Goal: Task Accomplishment & Management: Manage account settings

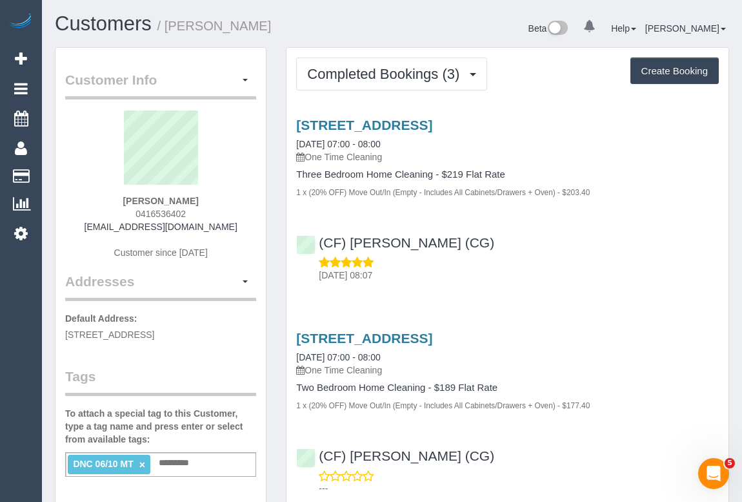
click at [562, 311] on div "Service Feedback 414 Balcombe Rd, Beaumaris, VIC 3193 13/10/2025 07:00 - 08:00 …" at bounding box center [507, 410] width 423 height 607
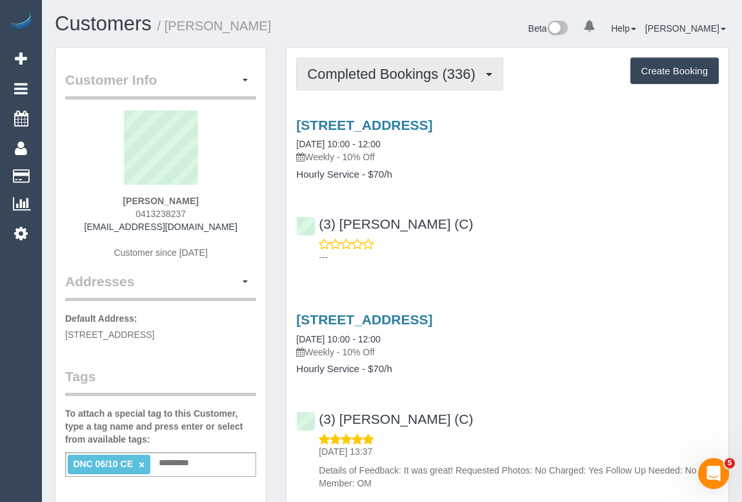
click at [385, 76] on span "Completed Bookings (336)" at bounding box center [394, 74] width 174 height 16
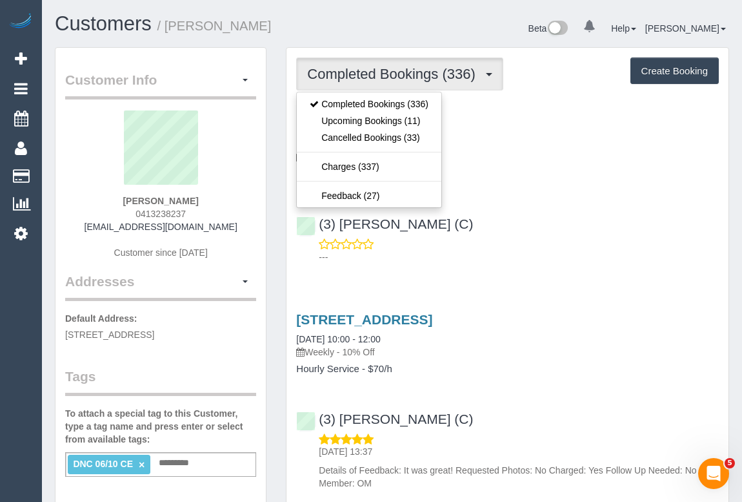
click at [544, 229] on div "(3) Andres Arredondo (C) ---" at bounding box center [508, 234] width 442 height 58
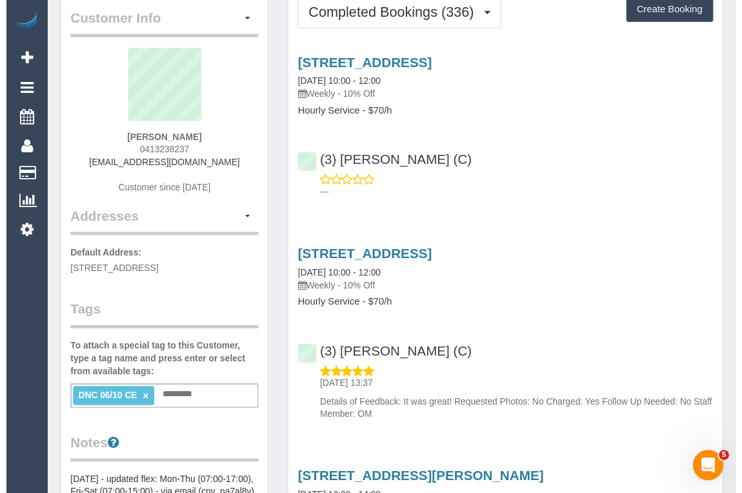
scroll to position [58, 0]
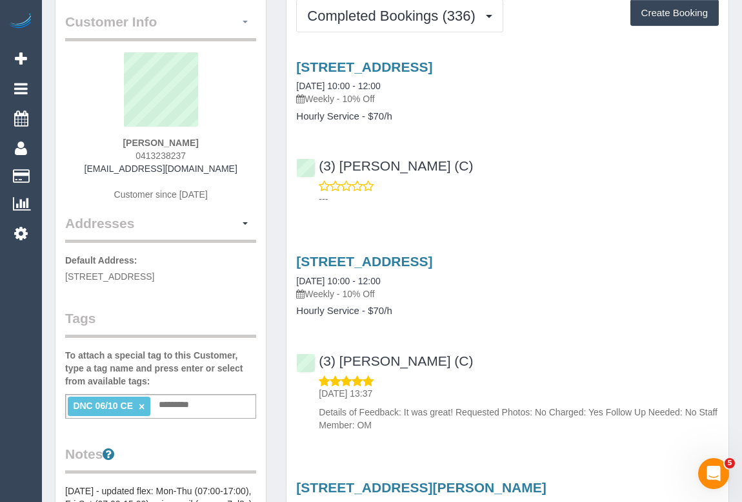
click at [248, 21] on button "button" at bounding box center [245, 22] width 22 height 20
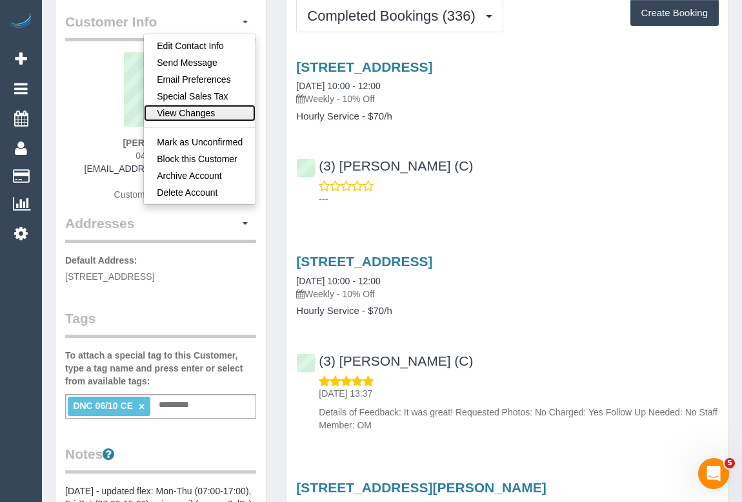
click at [194, 117] on link "View Changes" at bounding box center [200, 113] width 112 height 17
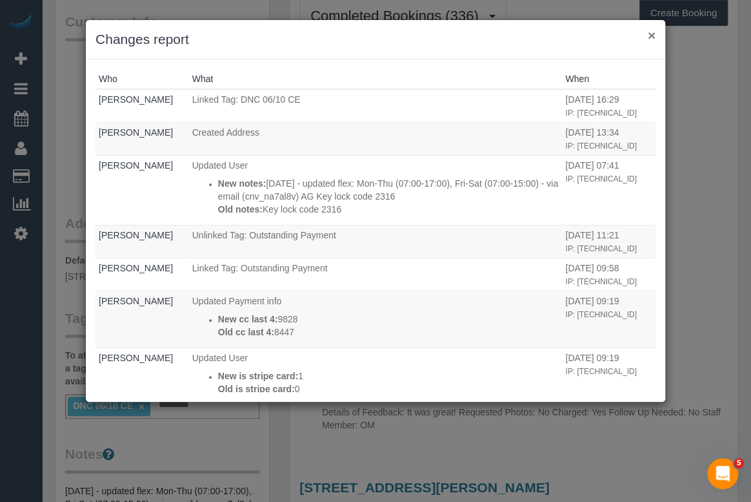
click at [651, 37] on button "×" at bounding box center [652, 35] width 8 height 14
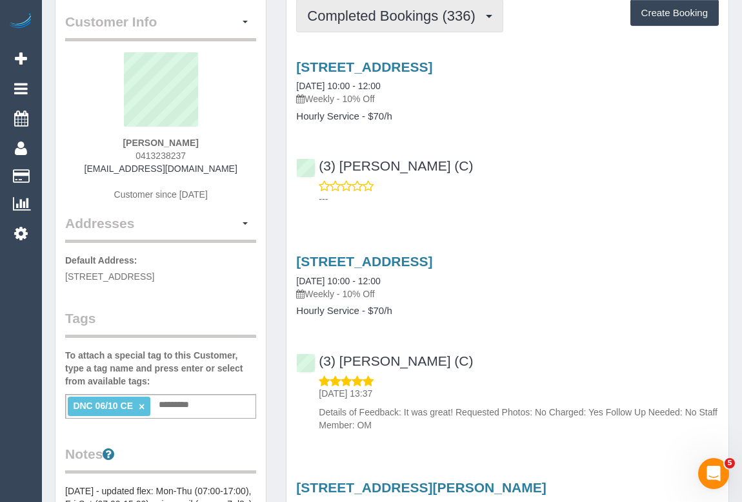
click at [372, 24] on button "Completed Bookings (336)" at bounding box center [399, 15] width 207 height 33
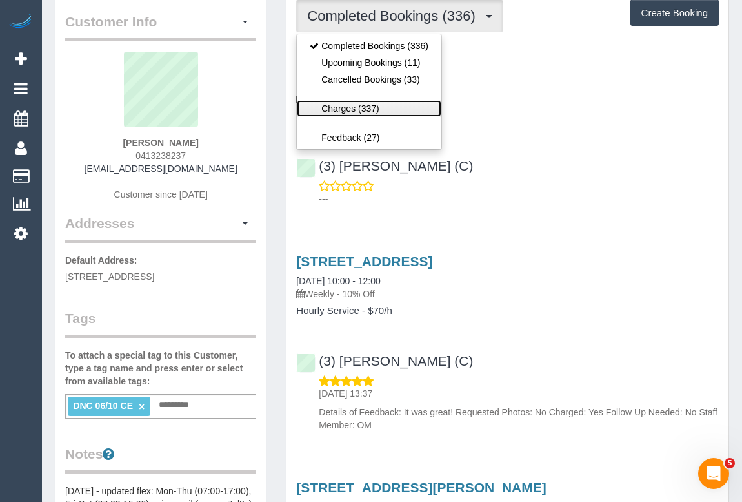
click at [354, 105] on link "Charges (337)" at bounding box center [369, 108] width 145 height 17
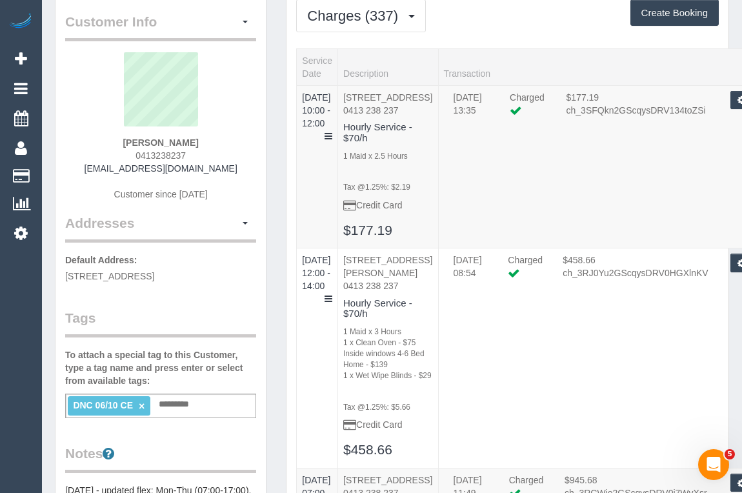
drag, startPoint x: 117, startPoint y: 139, endPoint x: 201, endPoint y: 141, distance: 83.3
click at [201, 141] on div "Alexandra White 0413238237 alex.cp.white@gmail.com Customer since 2016" at bounding box center [160, 132] width 191 height 161
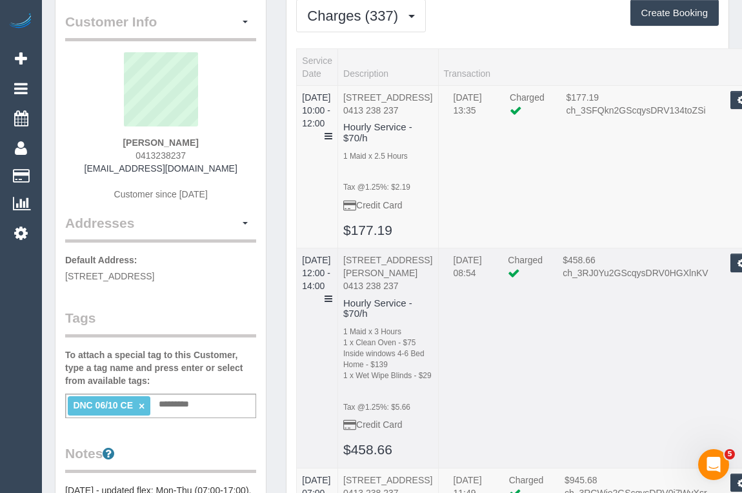
copy strong "Alexandra White"
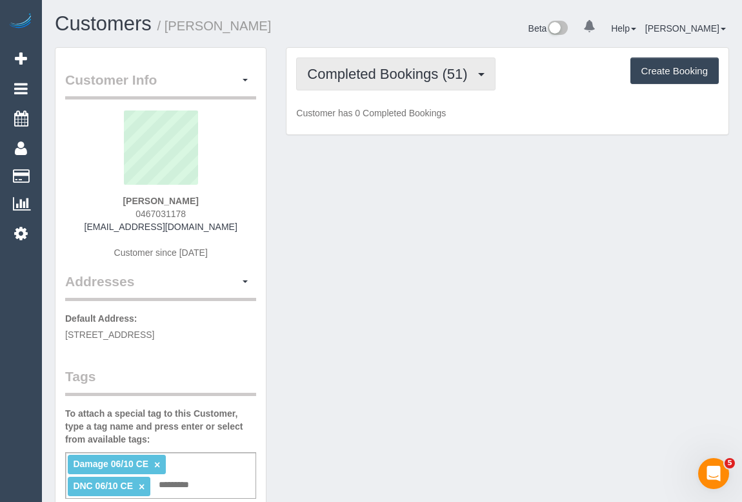
click at [369, 74] on span "Completed Bookings (51)" at bounding box center [390, 74] width 167 height 16
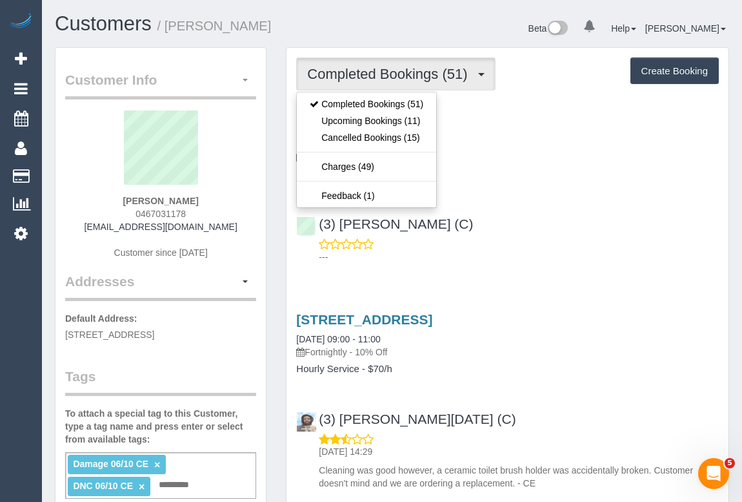
click at [244, 79] on span "button" at bounding box center [245, 80] width 5 height 3
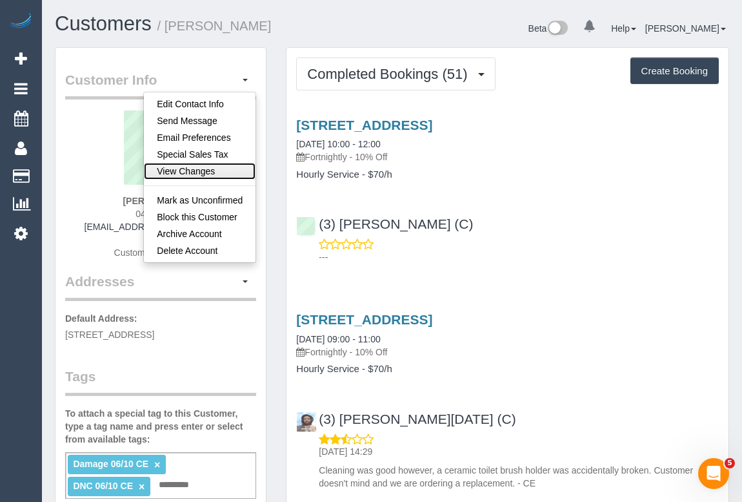
click at [190, 168] on link "View Changes" at bounding box center [200, 171] width 112 height 17
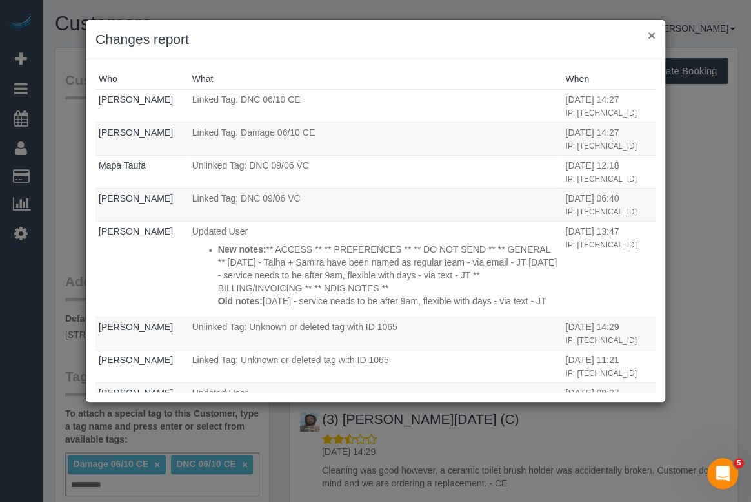
click at [651, 37] on button "×" at bounding box center [652, 35] width 8 height 14
